Goal: Information Seeking & Learning: Learn about a topic

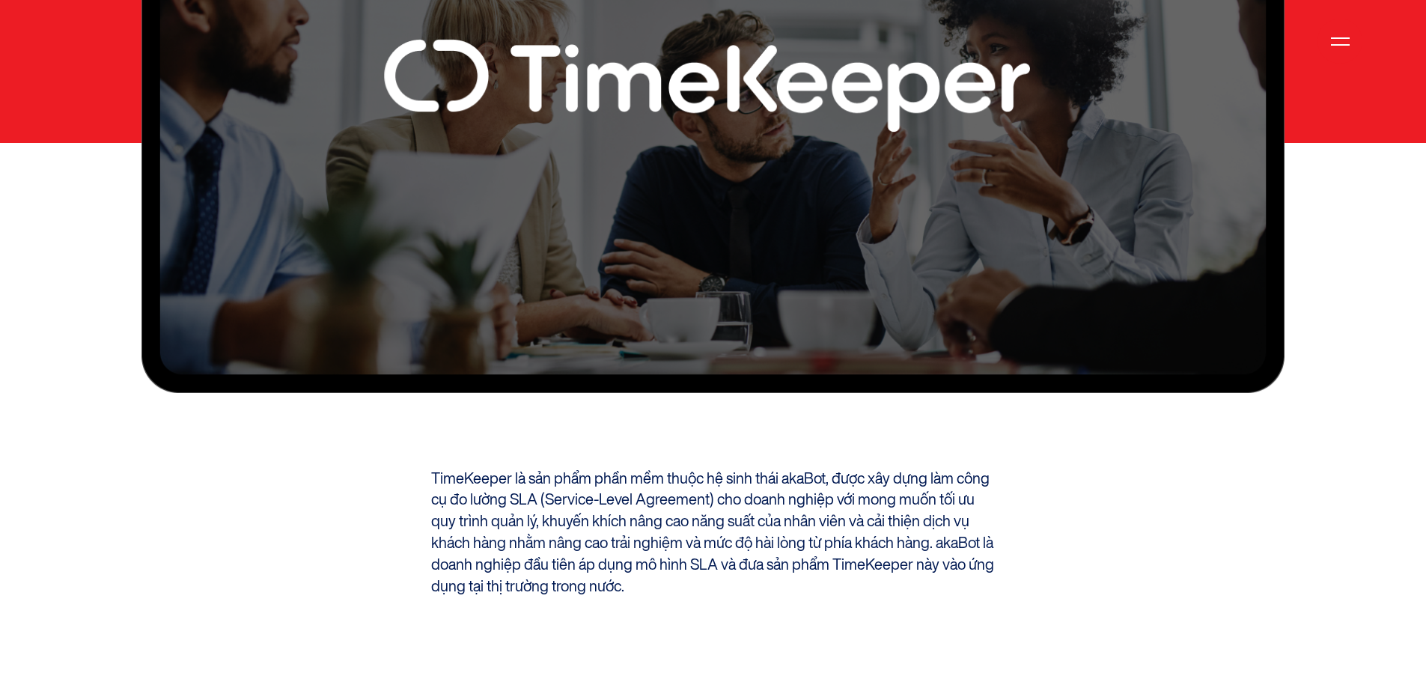
scroll to position [1198, 0]
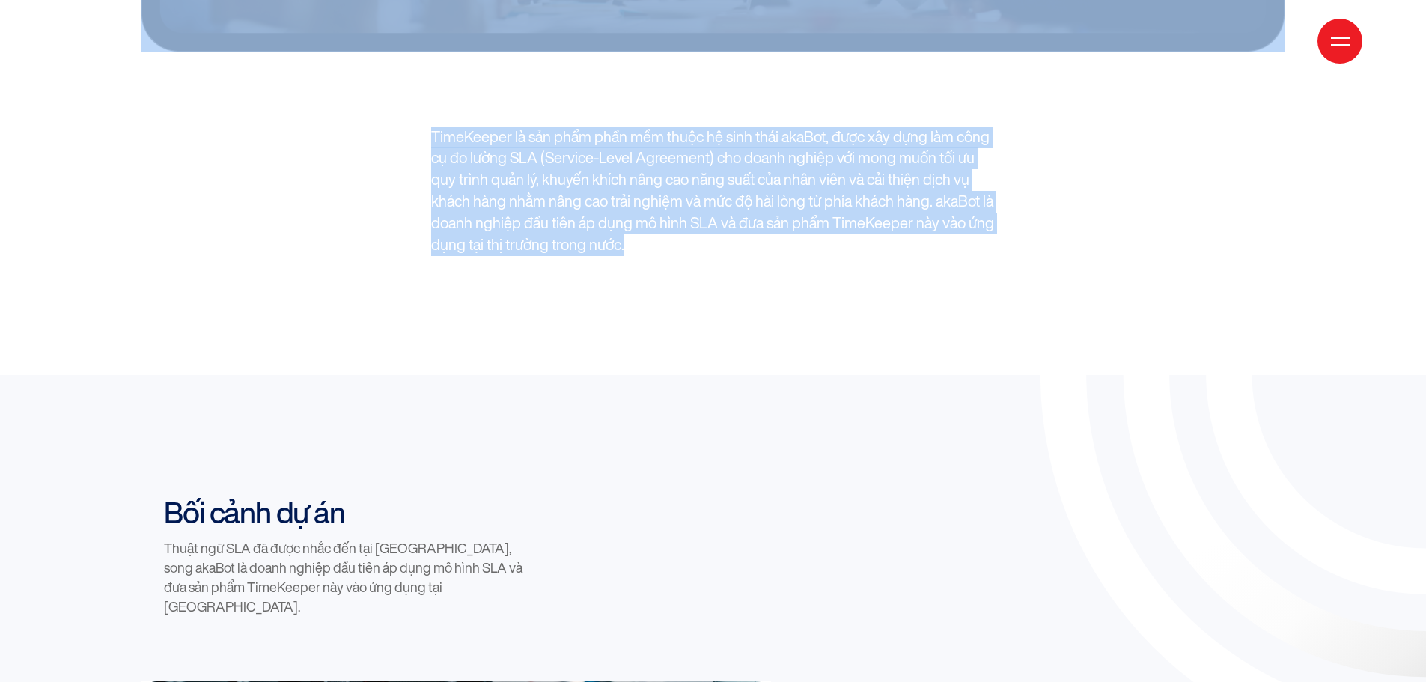
drag, startPoint x: 365, startPoint y: 165, endPoint x: 286, endPoint y: 45, distance: 144.3
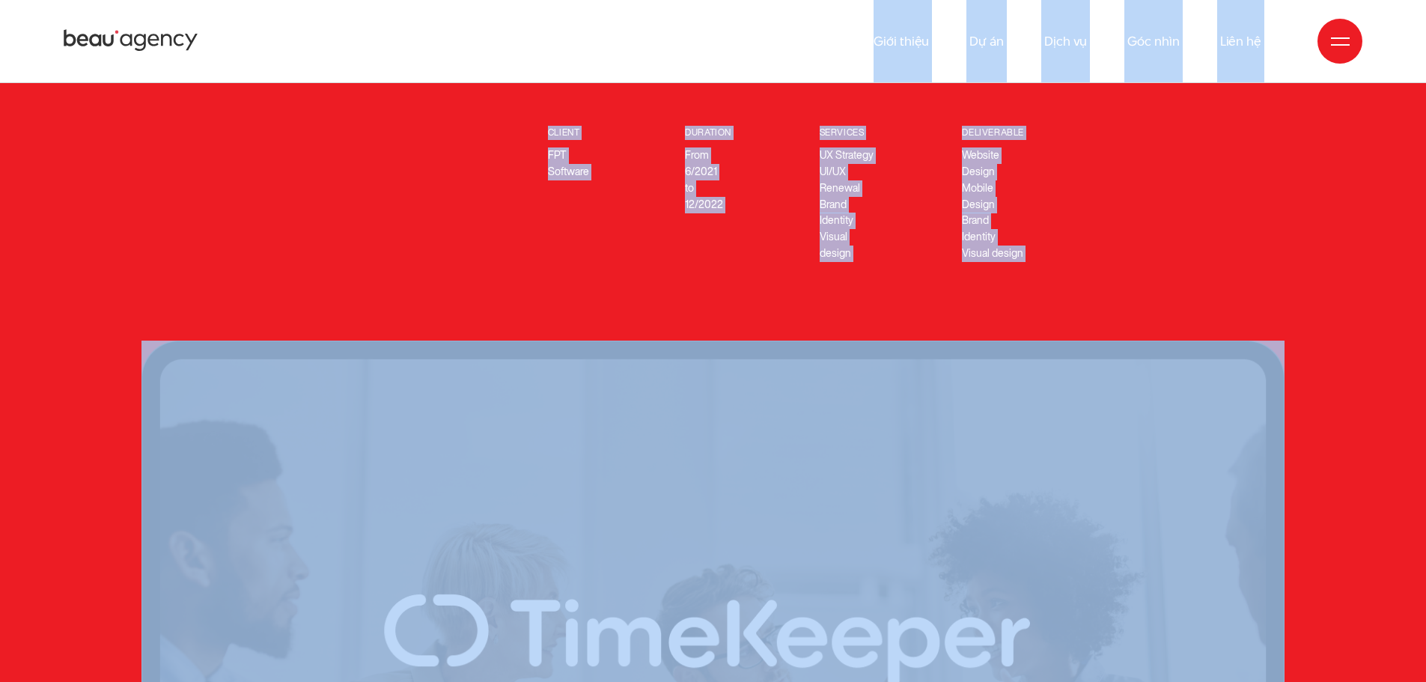
scroll to position [300, 0]
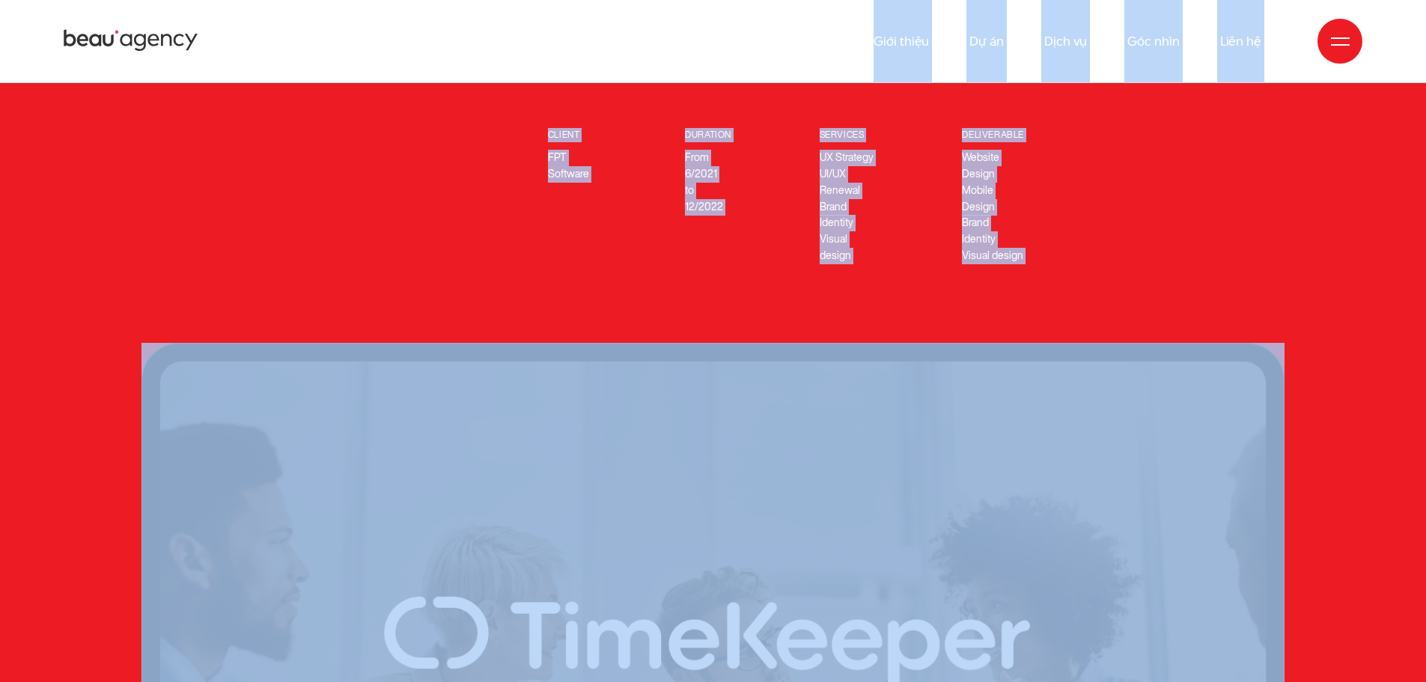
click at [1042, 272] on div "trải nghiệm số website timekeeper Công cụ đo lường SLA tiên phong tại Việt Nam …" at bounding box center [712, 400] width 1165 height 1100
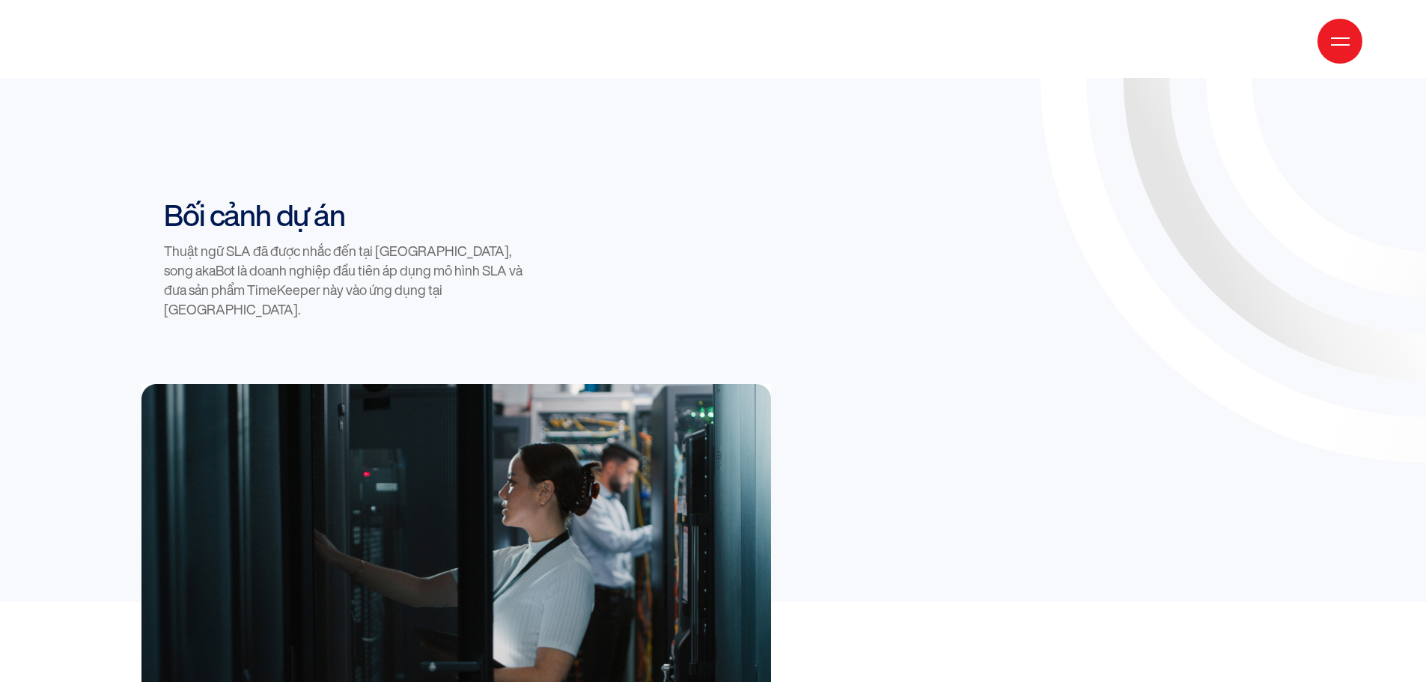
scroll to position [1498, 0]
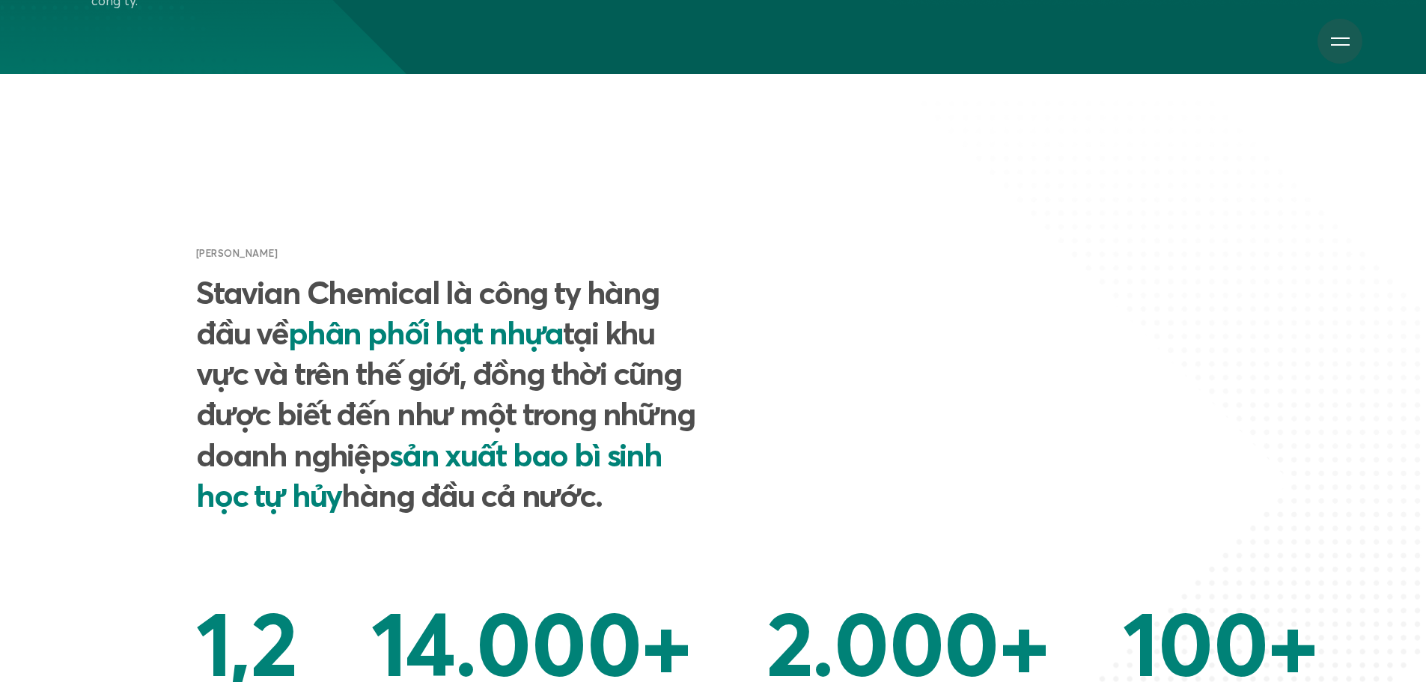
scroll to position [788, 0]
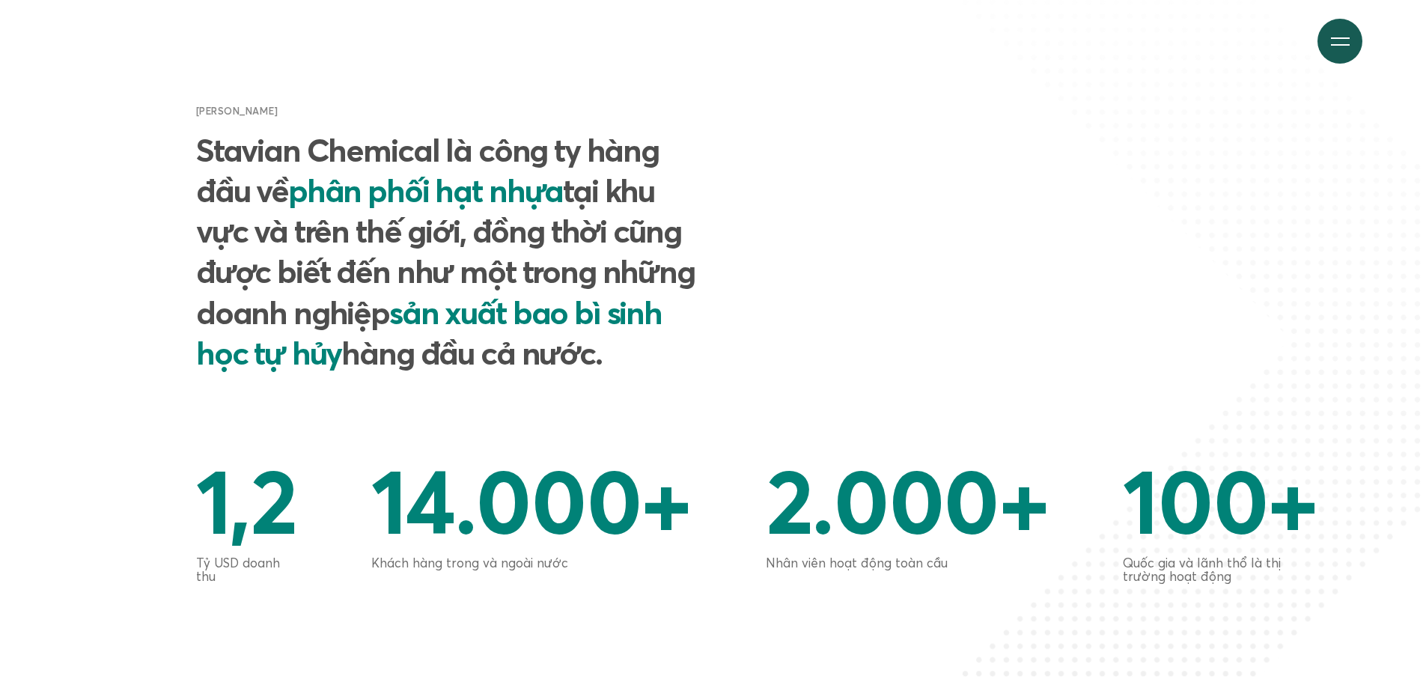
copy span "[PERSON_NAME]"
drag, startPoint x: 252, startPoint y: 115, endPoint x: 188, endPoint y: 112, distance: 63.7
click at [189, 112] on div "Giới thiệu chung Stavian Chemical là công ty hàng đầu về phân phối hạt nhựa tại…" at bounding box center [451, 279] width 525 height 351
click at [981, 145] on div "Giới thiệu chung Stavian Chemical là công ty hàng đầu về phân phối hạt nhựa tại…" at bounding box center [713, 279] width 1259 height 351
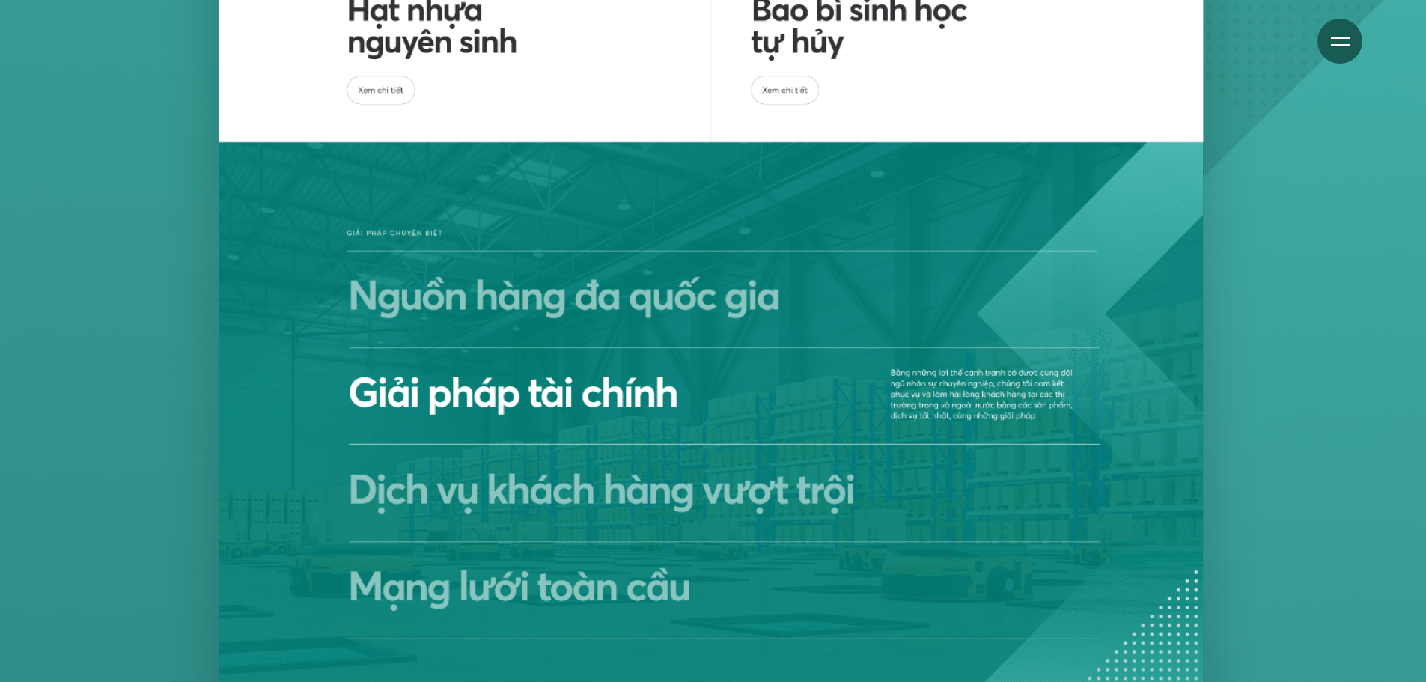
scroll to position [6104, 0]
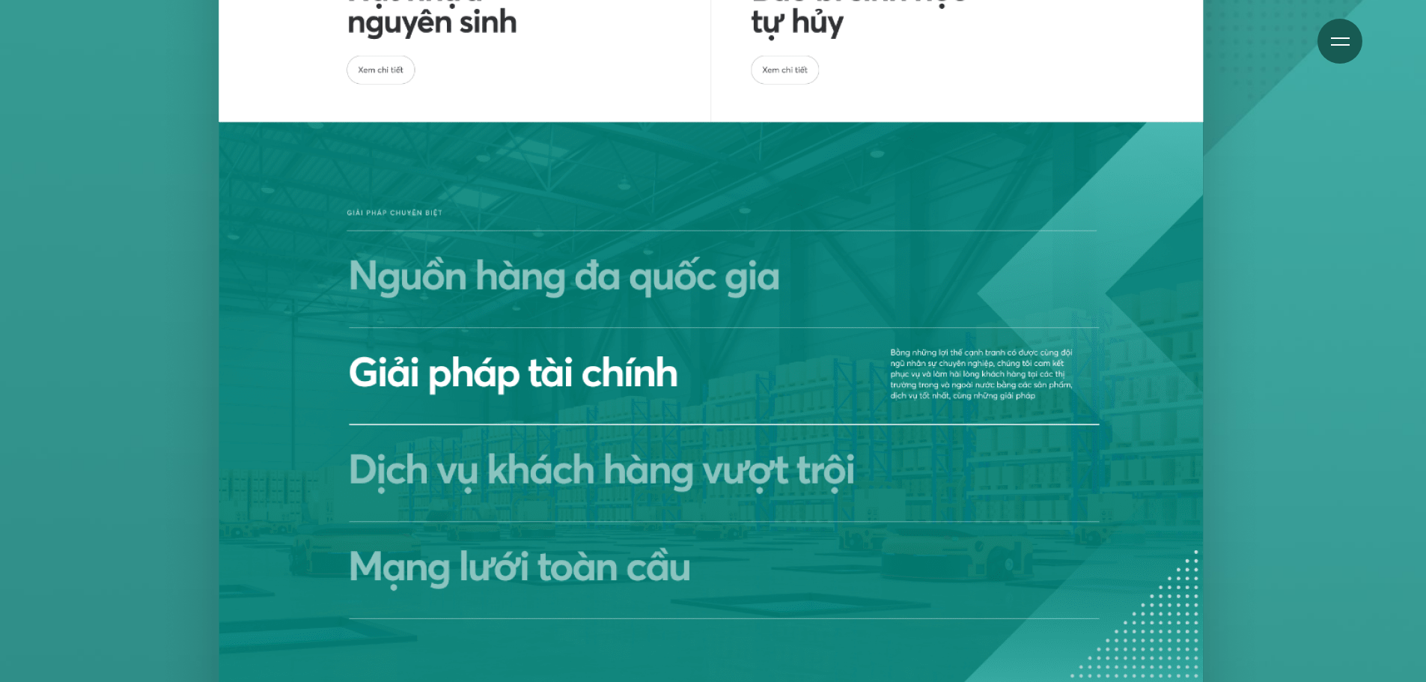
drag, startPoint x: 1194, startPoint y: 292, endPoint x: 1191, endPoint y: 282, distance: 10.2
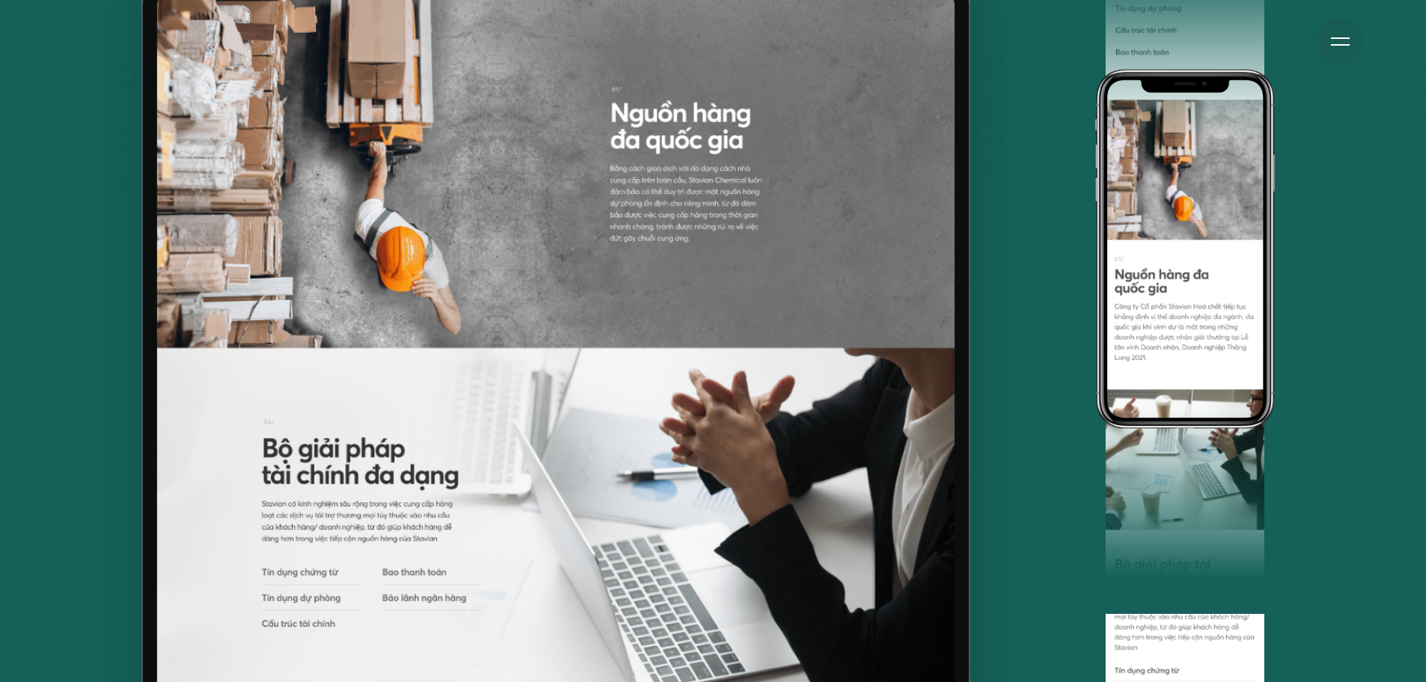
scroll to position [5430, 0]
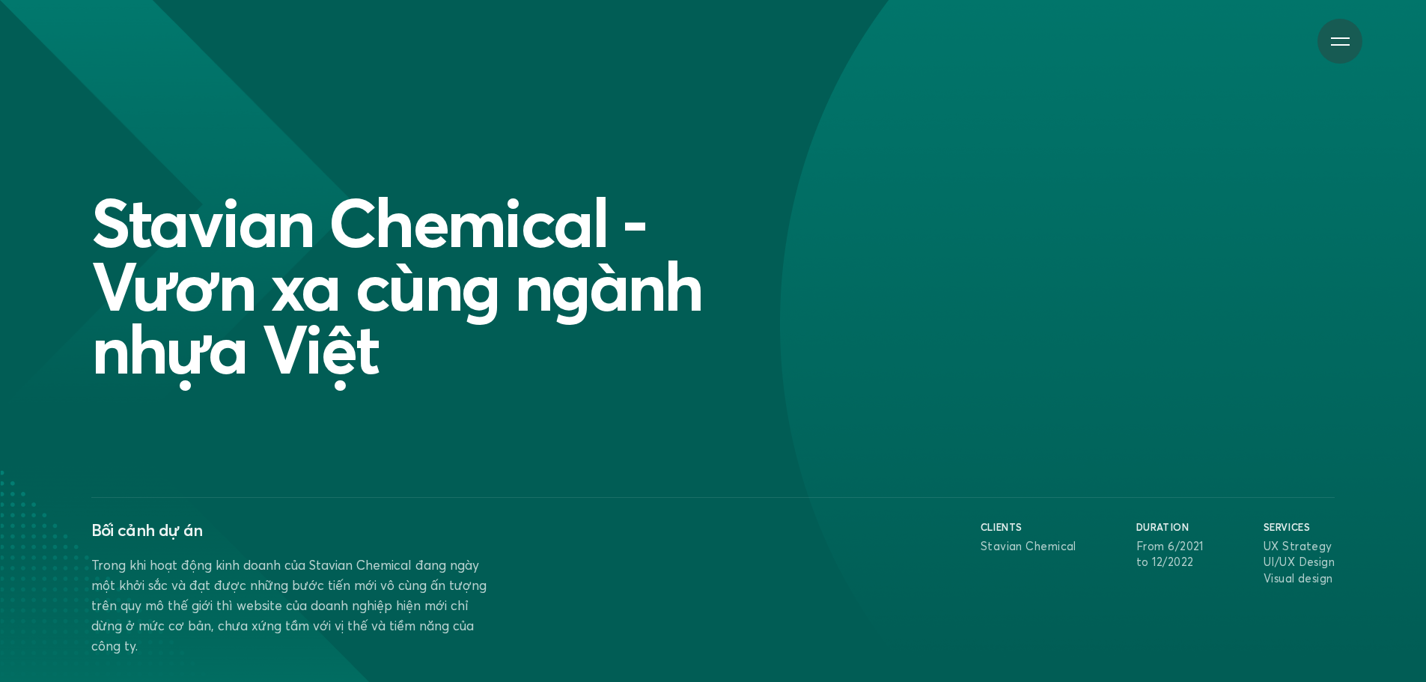
scroll to position [749, 0]
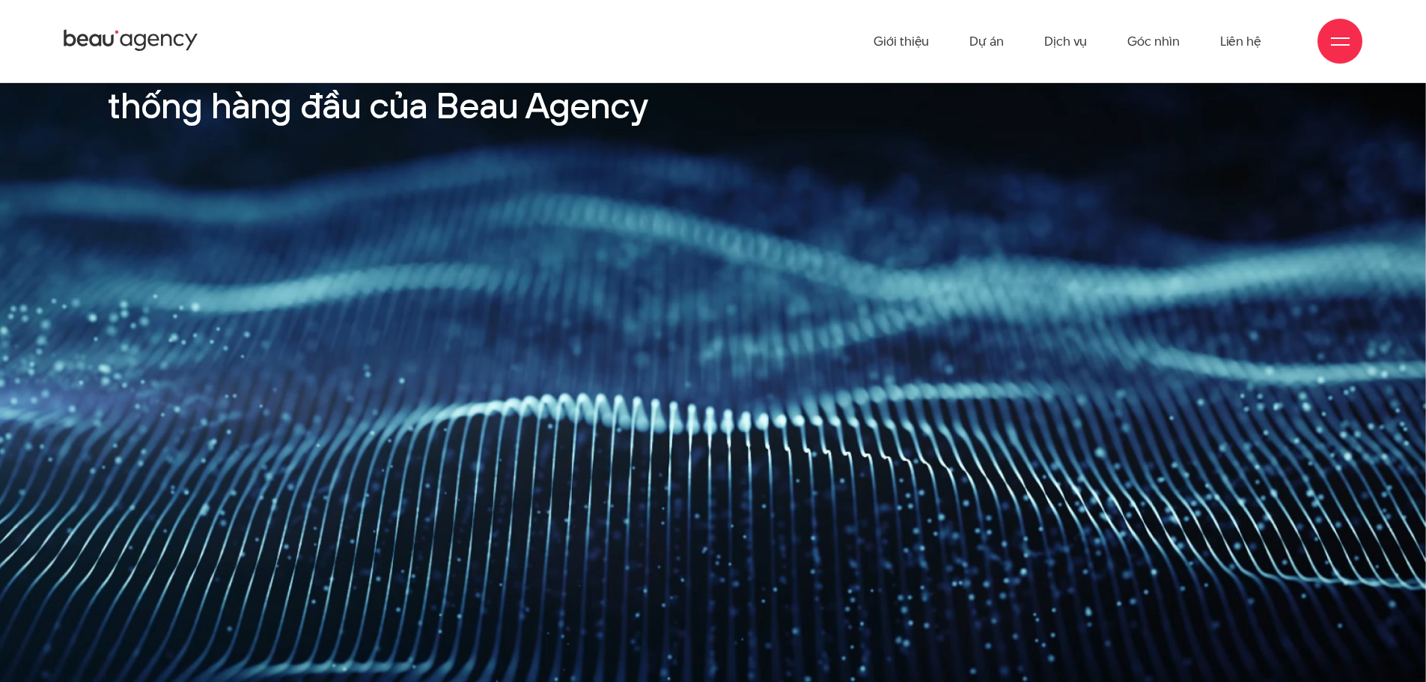
scroll to position [1518, 0]
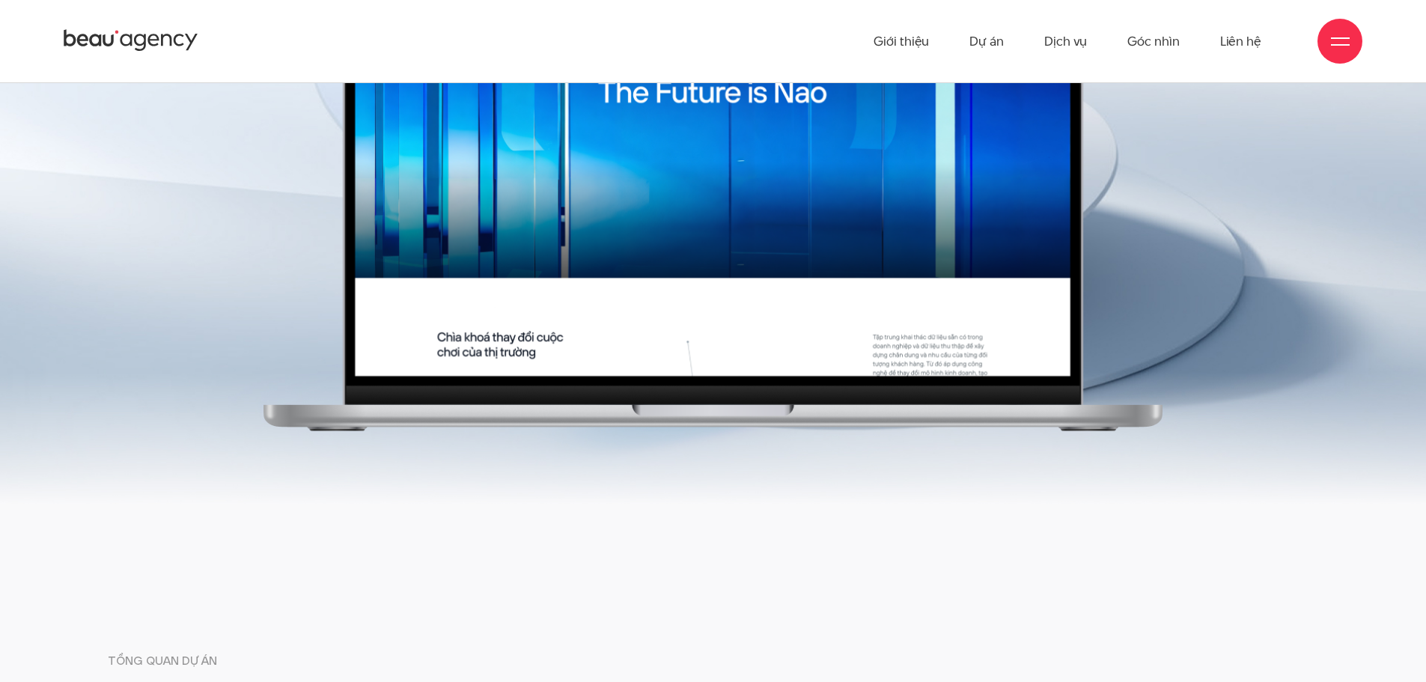
click at [1322, 401] on img at bounding box center [713, 139] width 1426 height 729
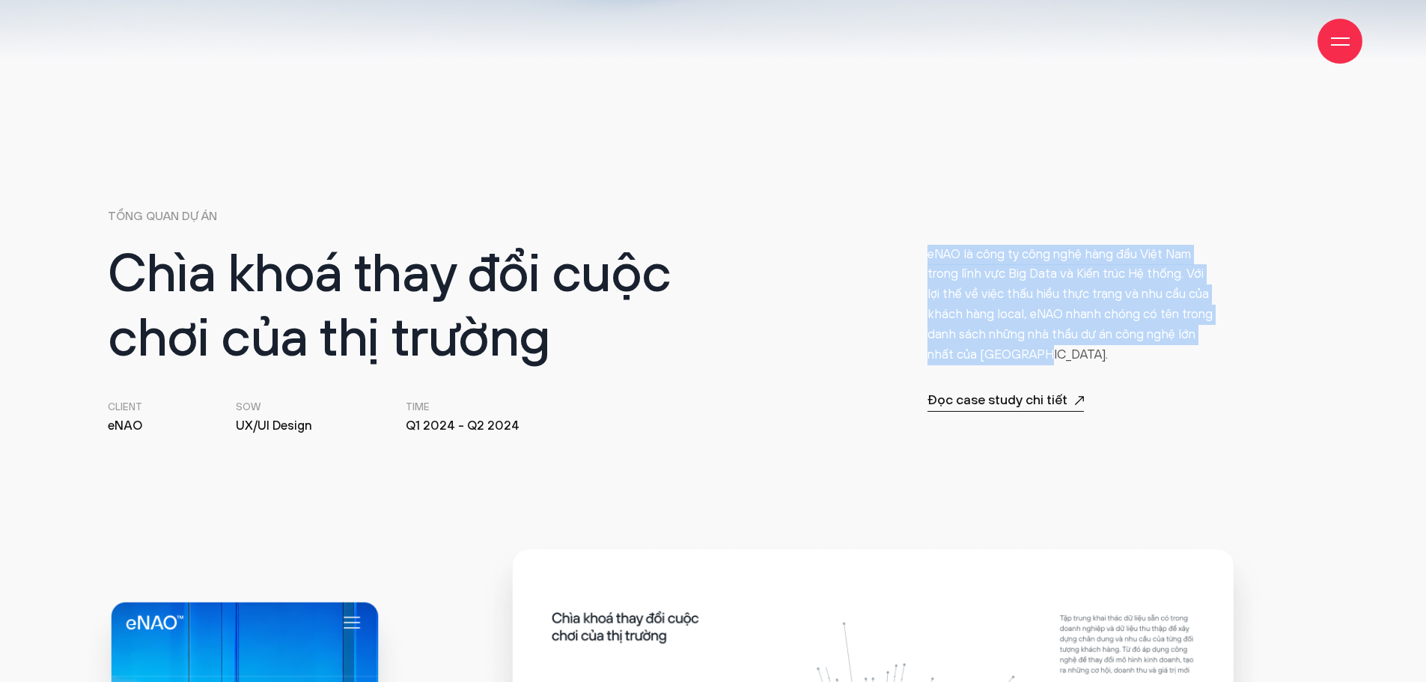
scroll to position [674, 0]
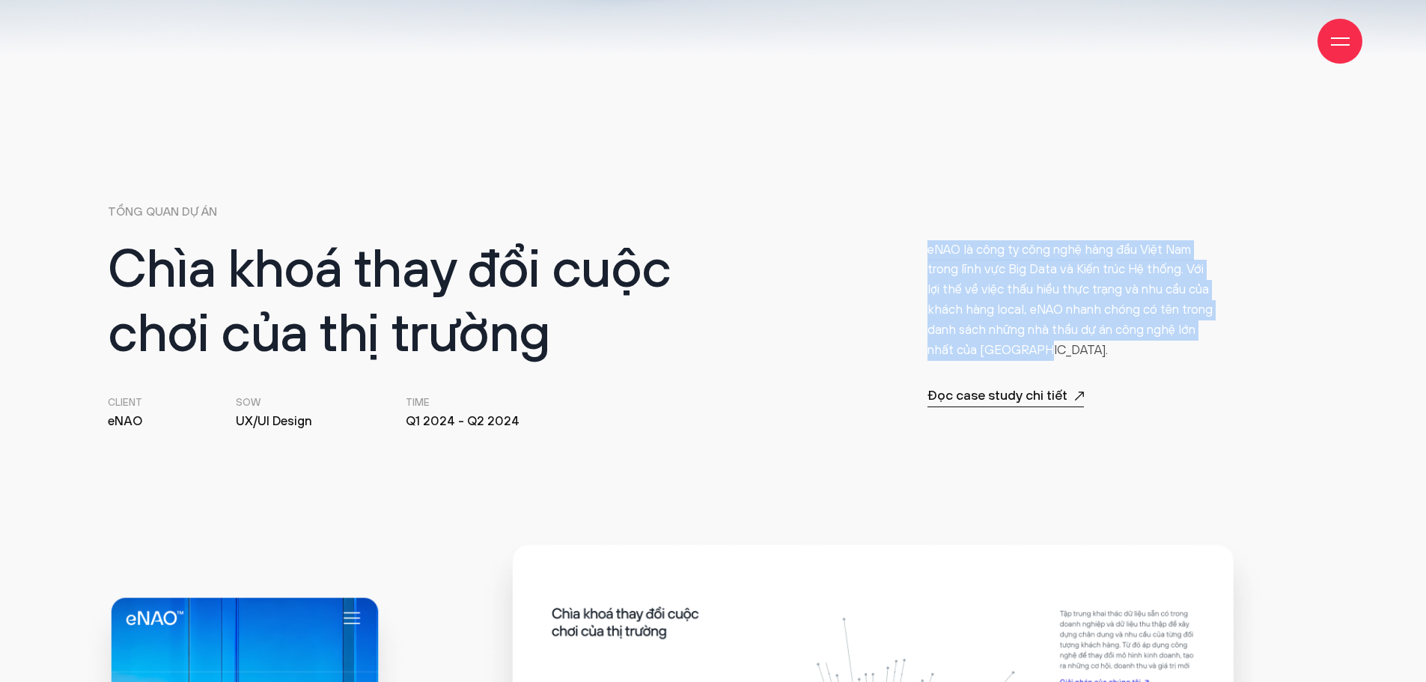
click at [1136, 322] on p "eNAO là công ty công nghệ hàng đầu Việt Nam trong lĩnh vực Big Data và Kiến trú…" at bounding box center [1072, 300] width 288 height 121
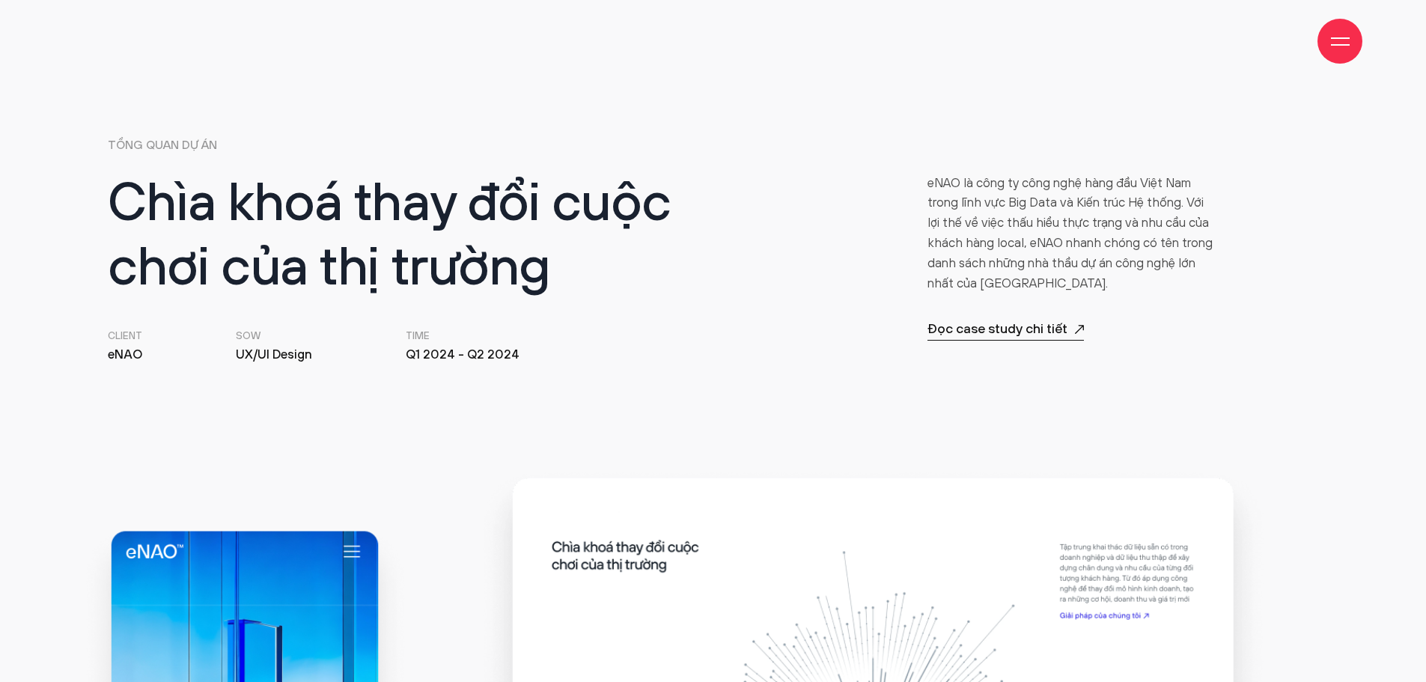
scroll to position [749, 0]
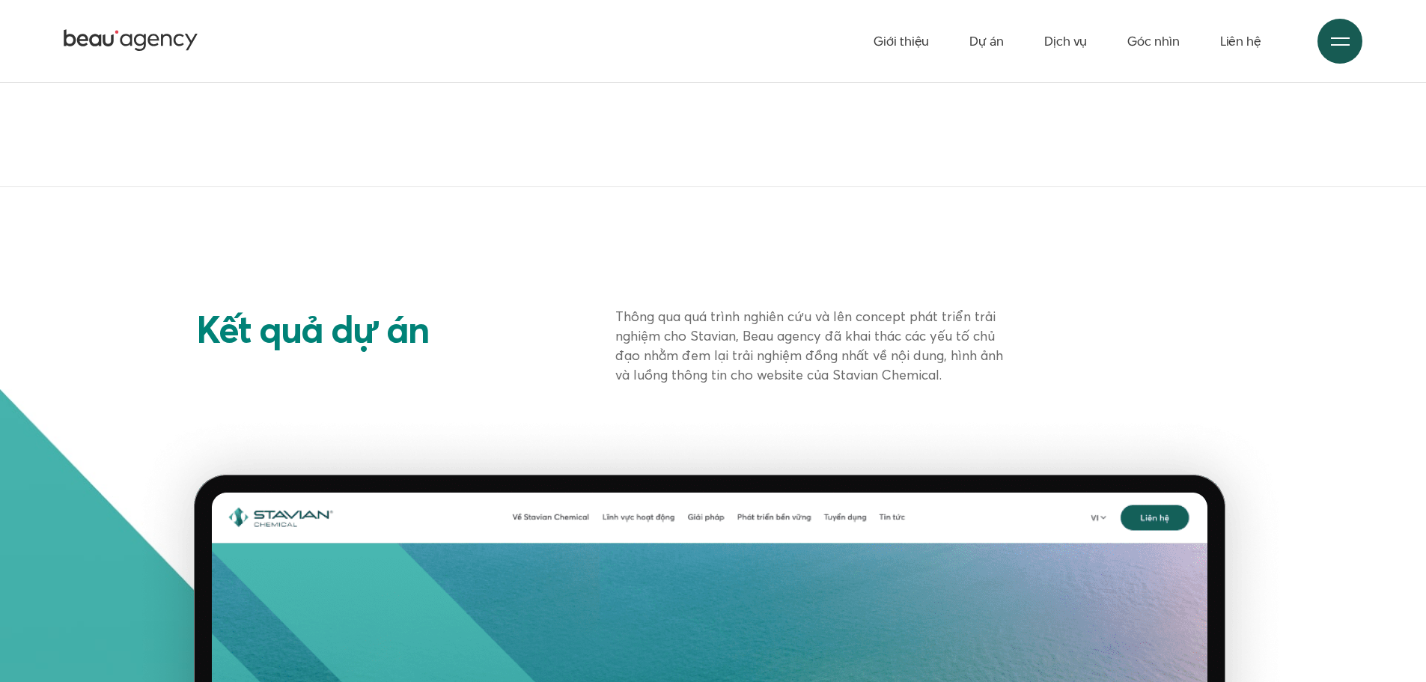
scroll to position [4626, 0]
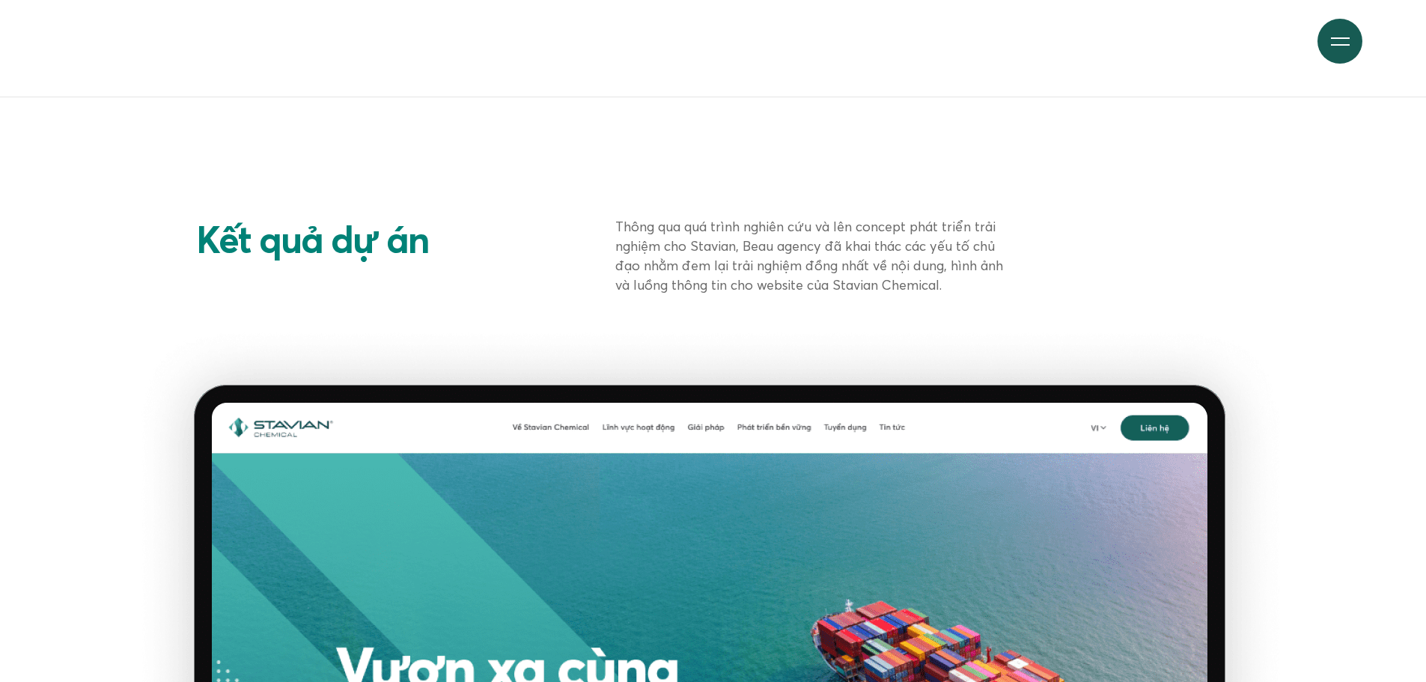
scroll to position [4327, 0]
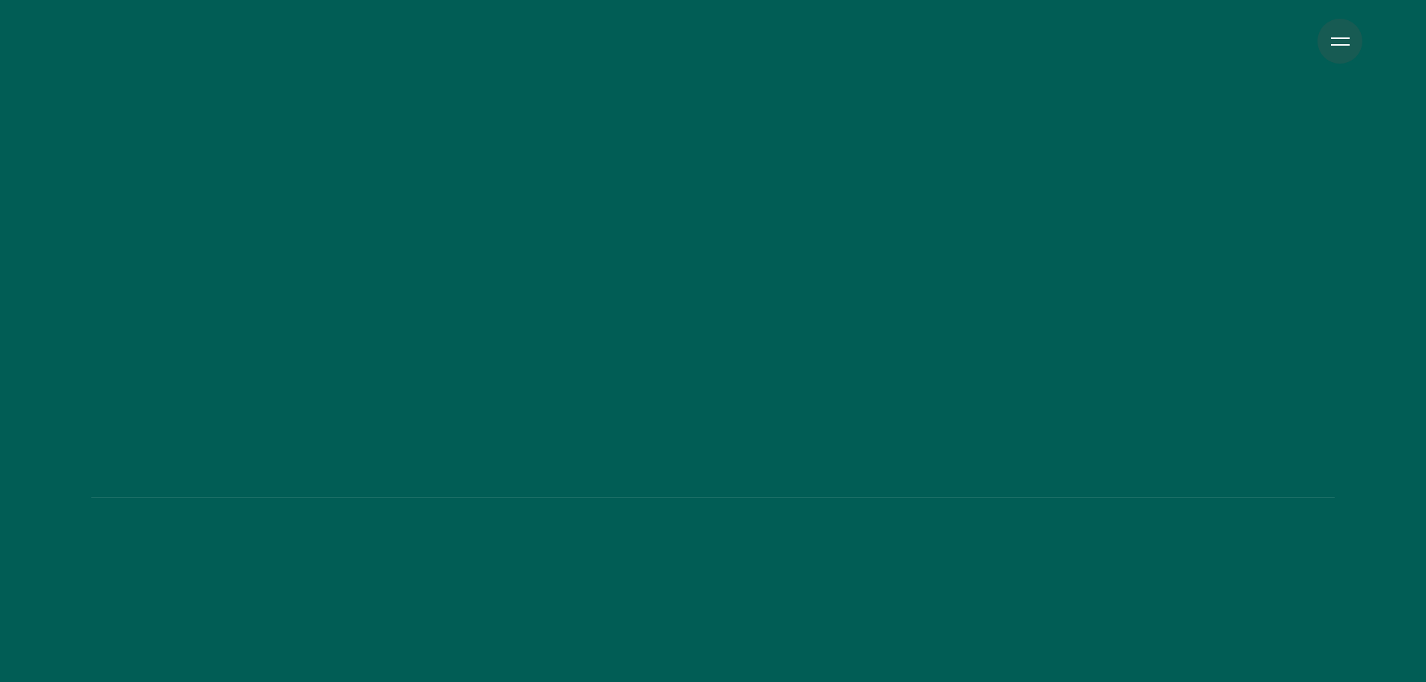
scroll to position [4327, 0]
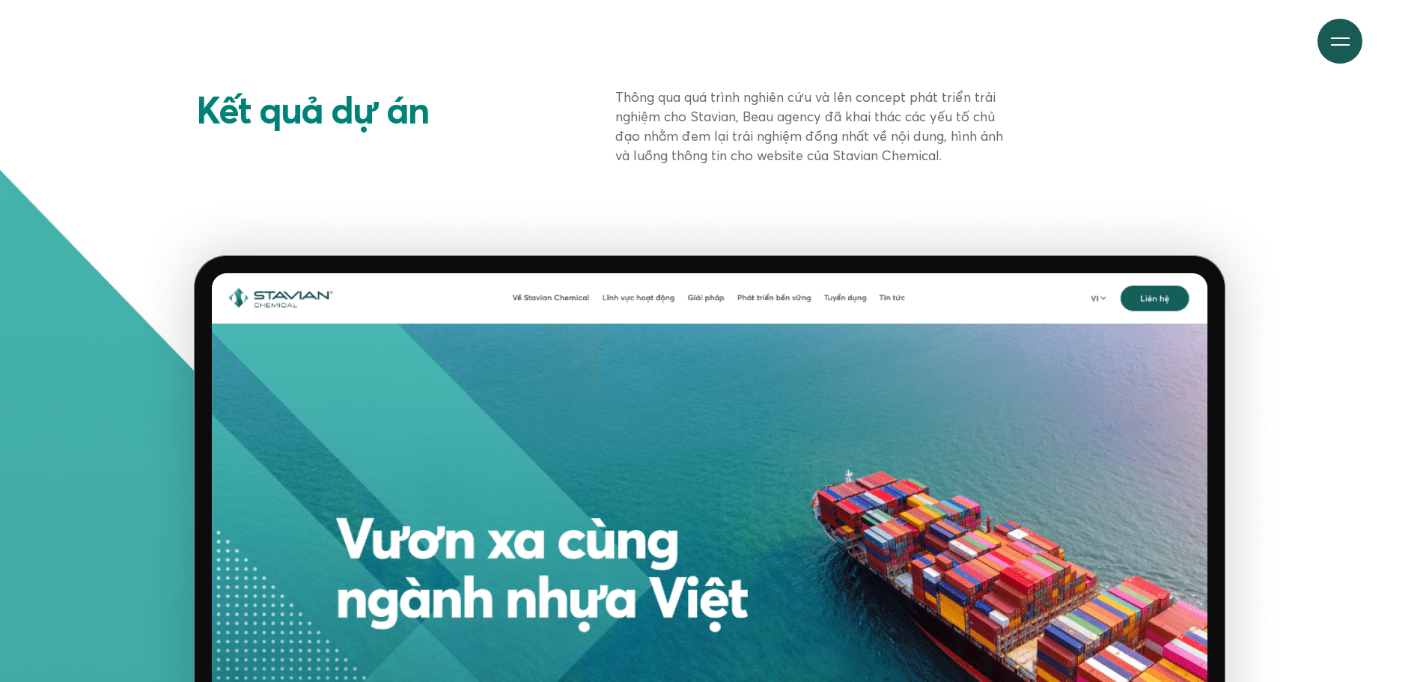
scroll to position [758, 0]
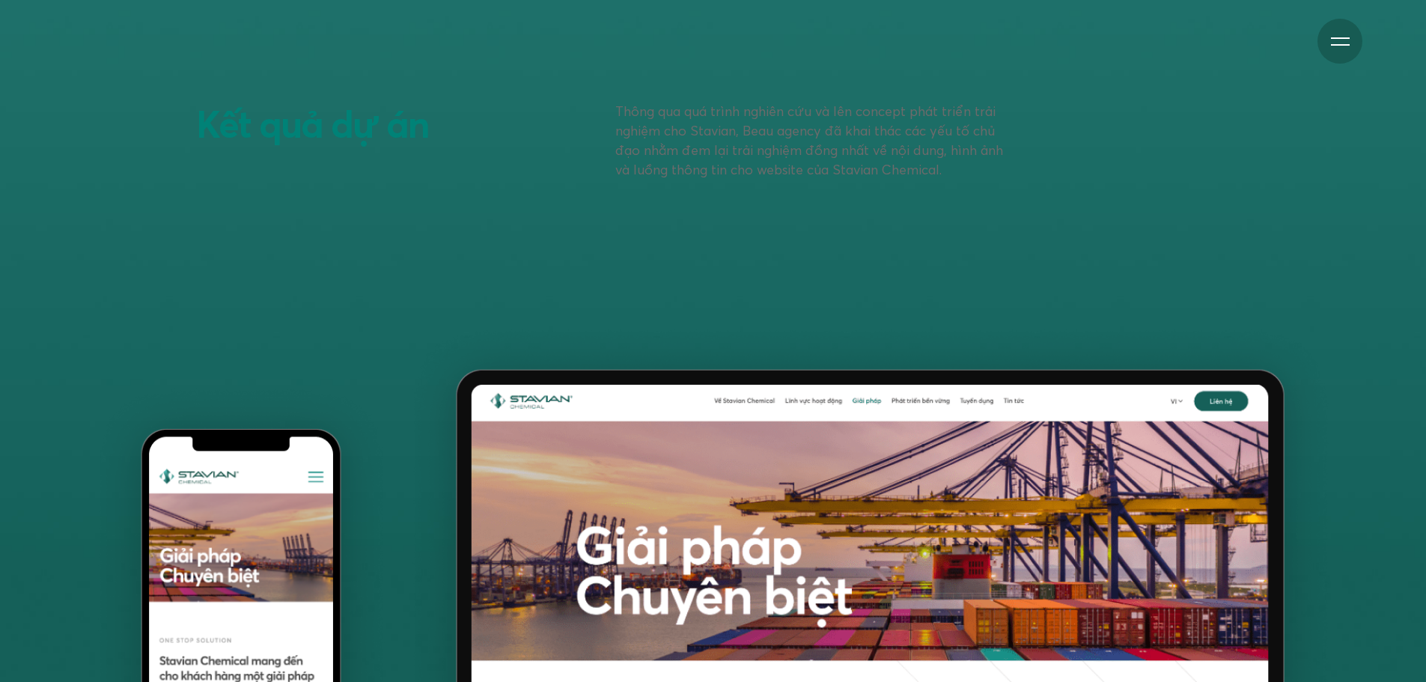
scroll to position [753, 0]
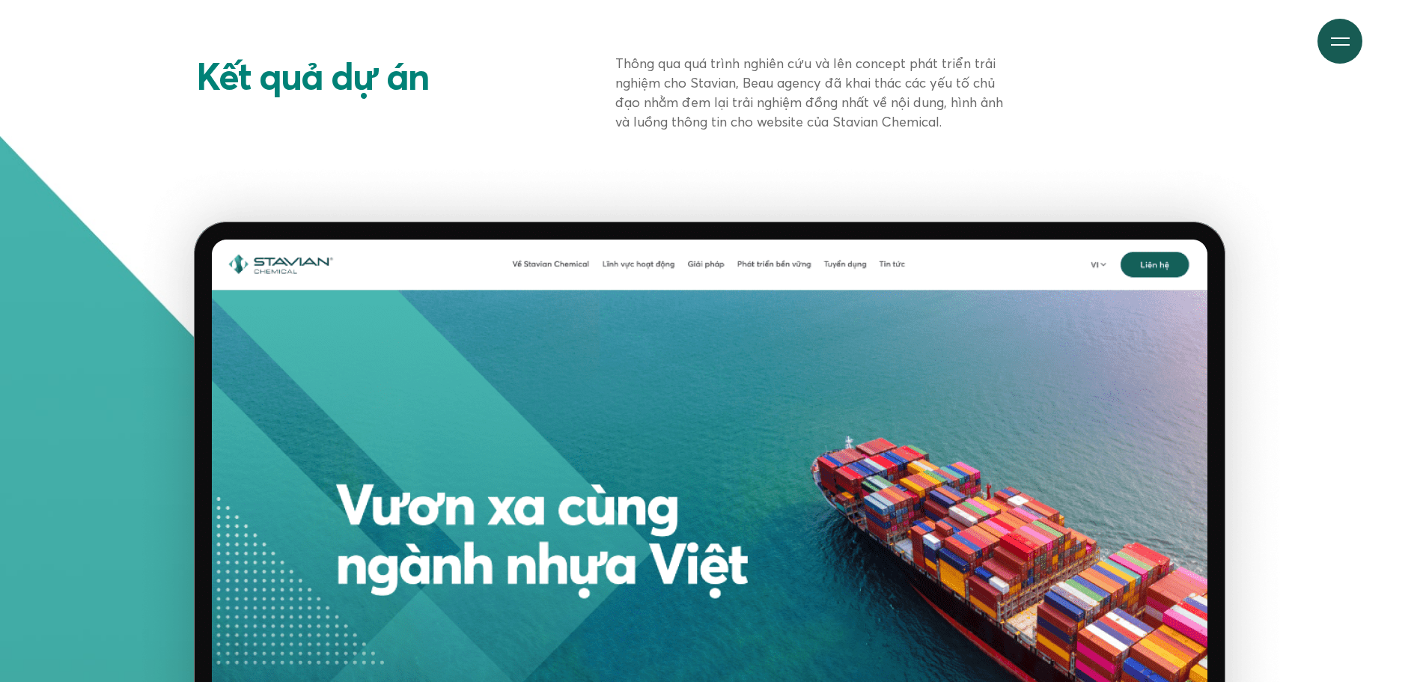
scroll to position [4472, 0]
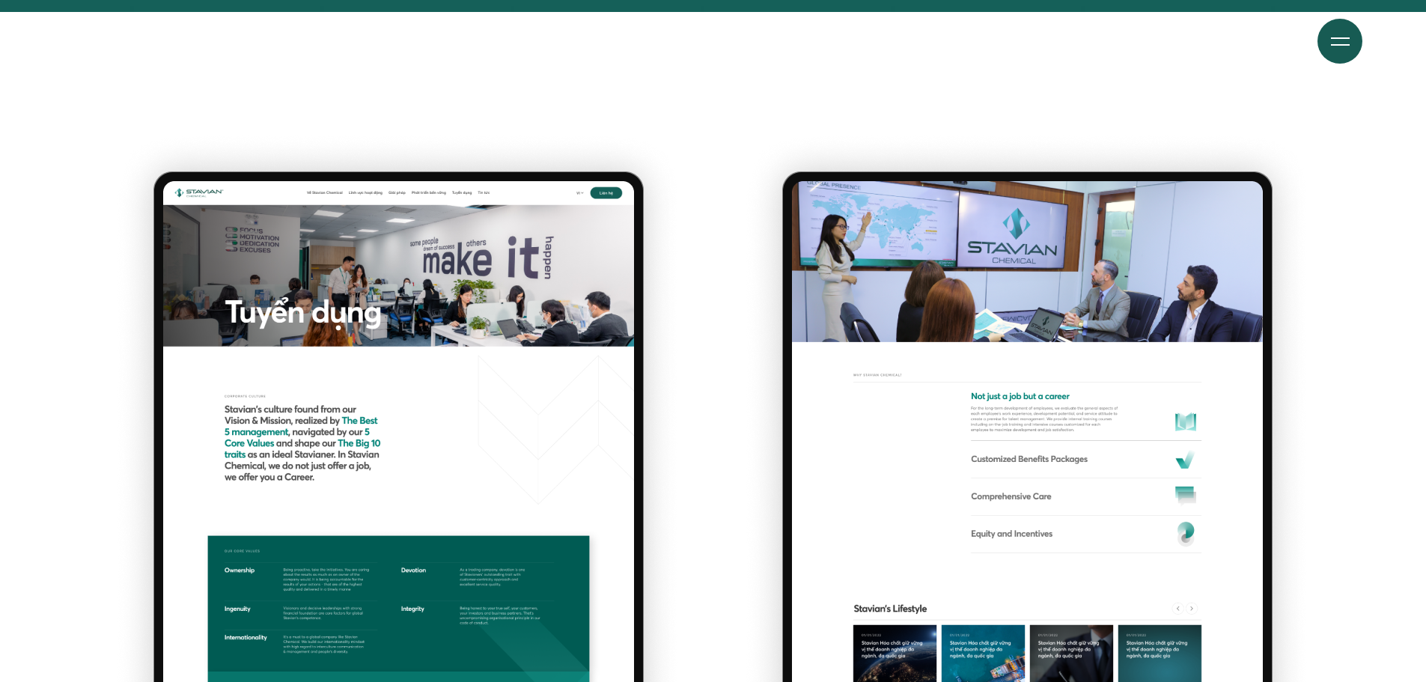
click at [155, 285] on img at bounding box center [399, 472] width 570 height 680
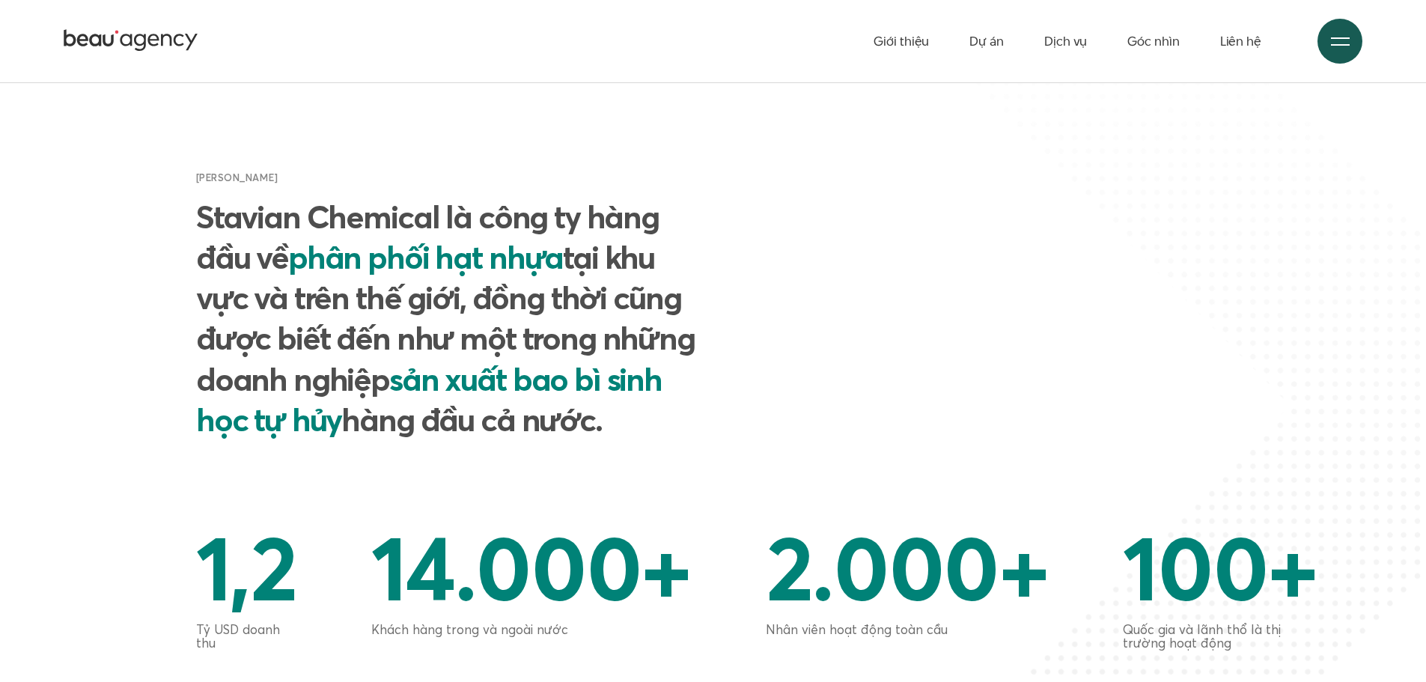
scroll to position [728, 0]
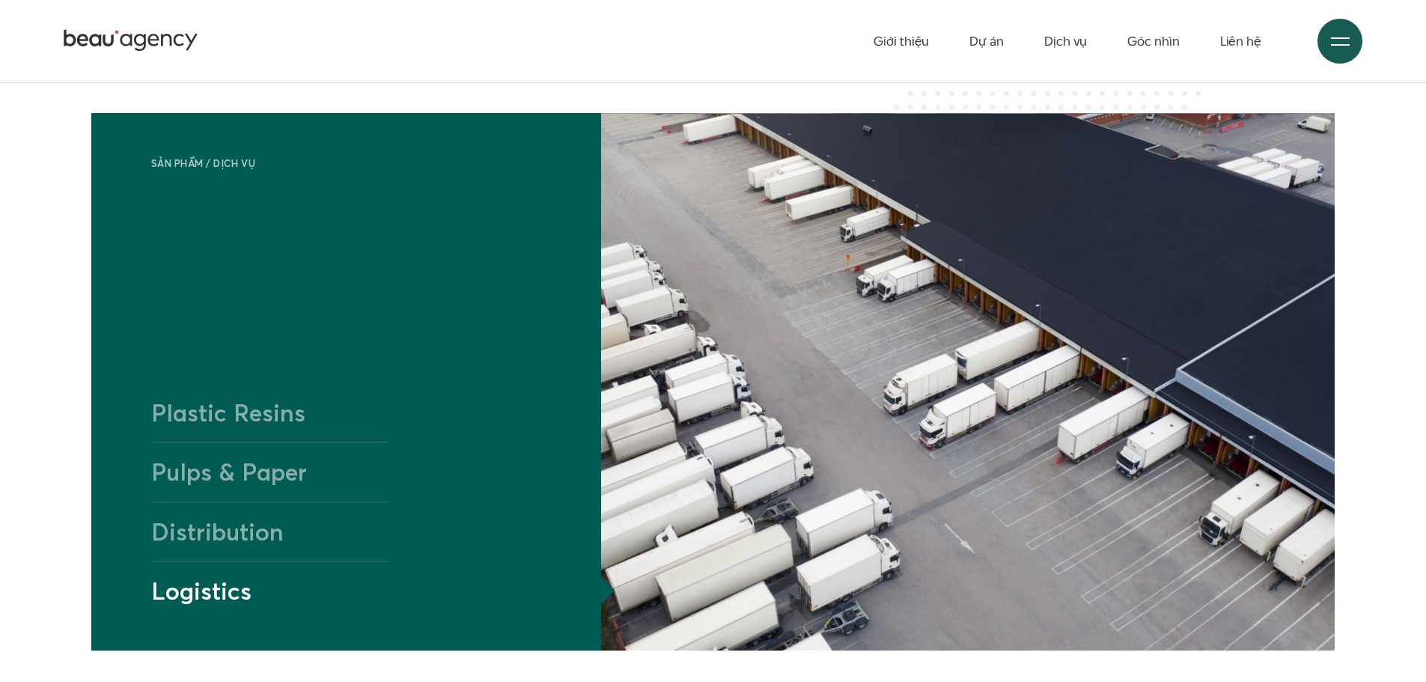
scroll to position [973, 0]
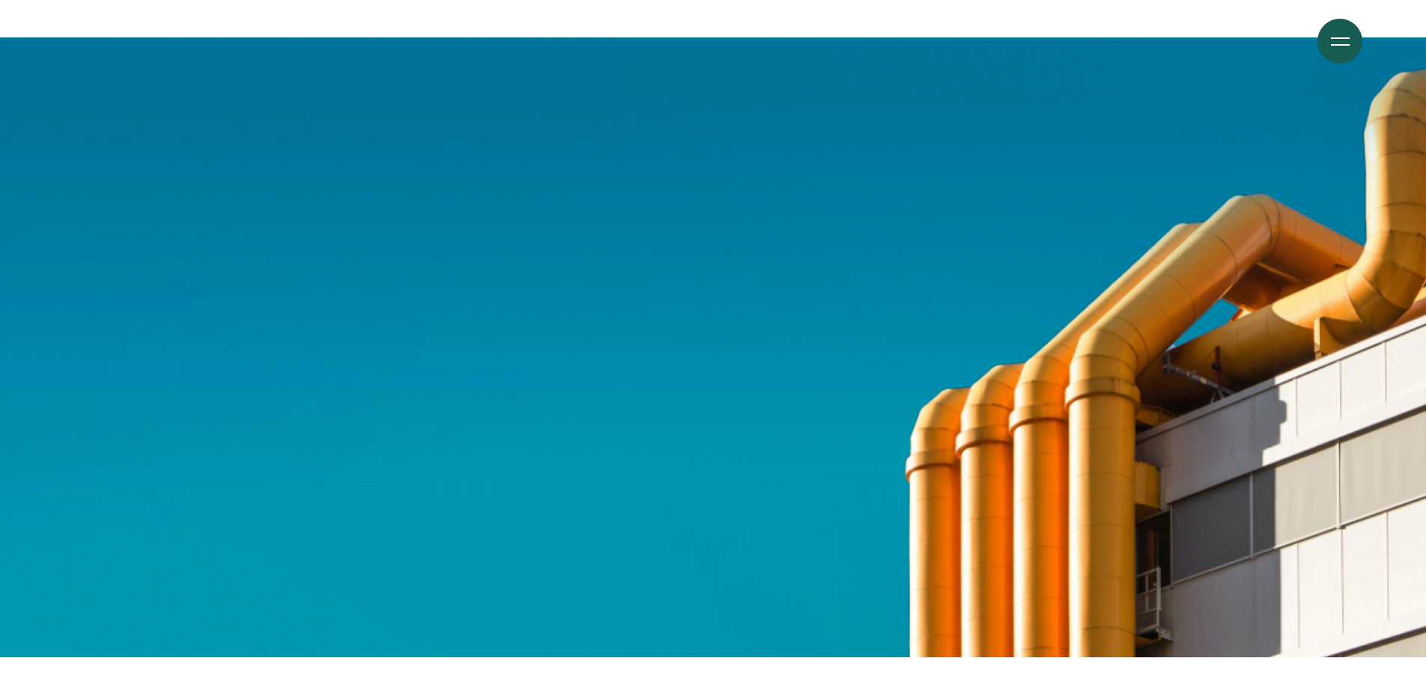
scroll to position [2920, 0]
